Goal: Browse casually

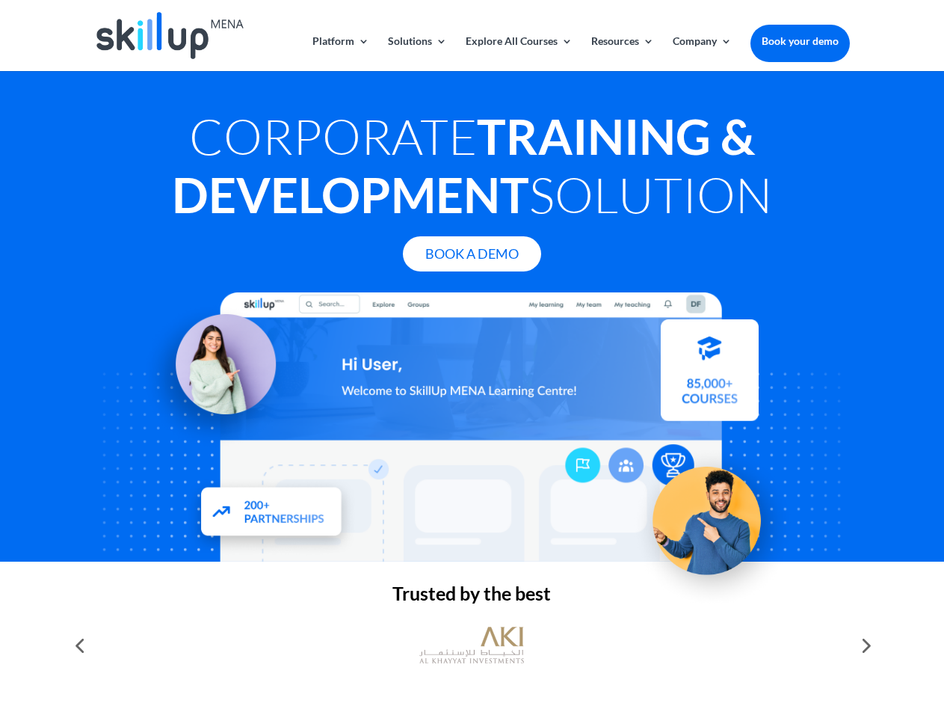
click at [472, 359] on div at bounding box center [471, 426] width 755 height 269
click at [416, 53] on link "Solutions" at bounding box center [417, 53] width 59 height 35
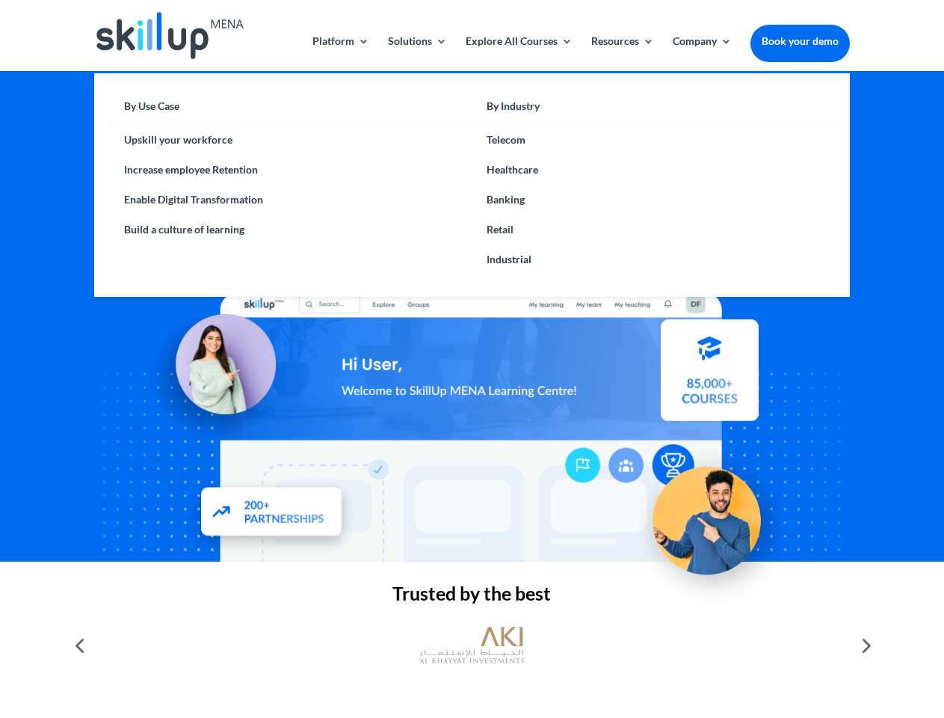
click at [518, 53] on link "Explore All Courses" at bounding box center [519, 53] width 107 height 35
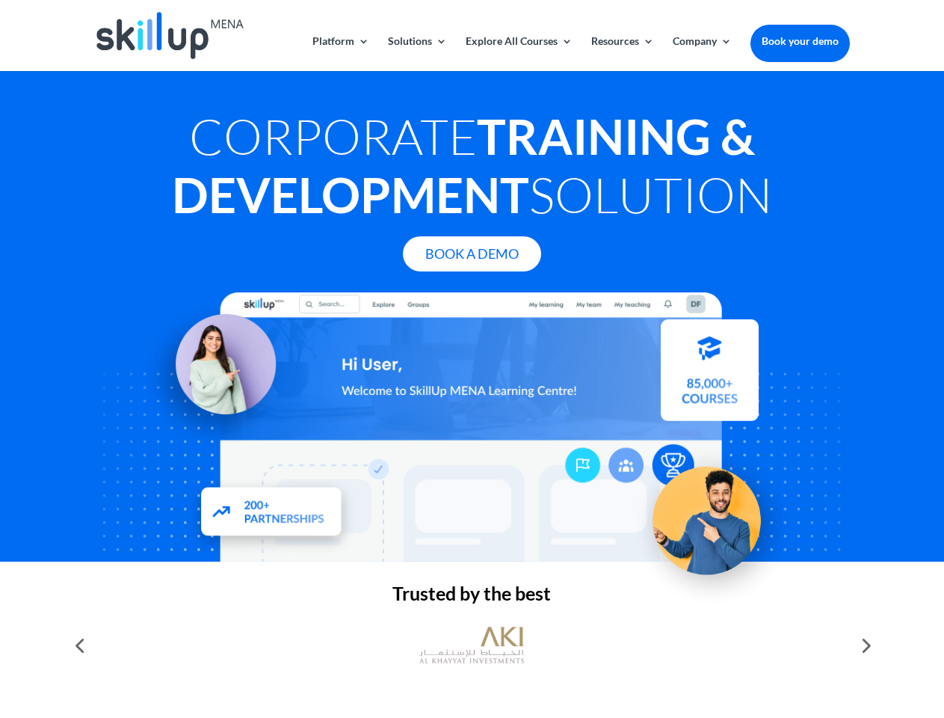
click at [621, 53] on link "Resources" at bounding box center [622, 53] width 63 height 35
click at [702, 53] on link "Company" at bounding box center [702, 53] width 59 height 35
click at [472, 645] on img at bounding box center [471, 645] width 105 height 52
